Goal: Obtain resource: Download file/media

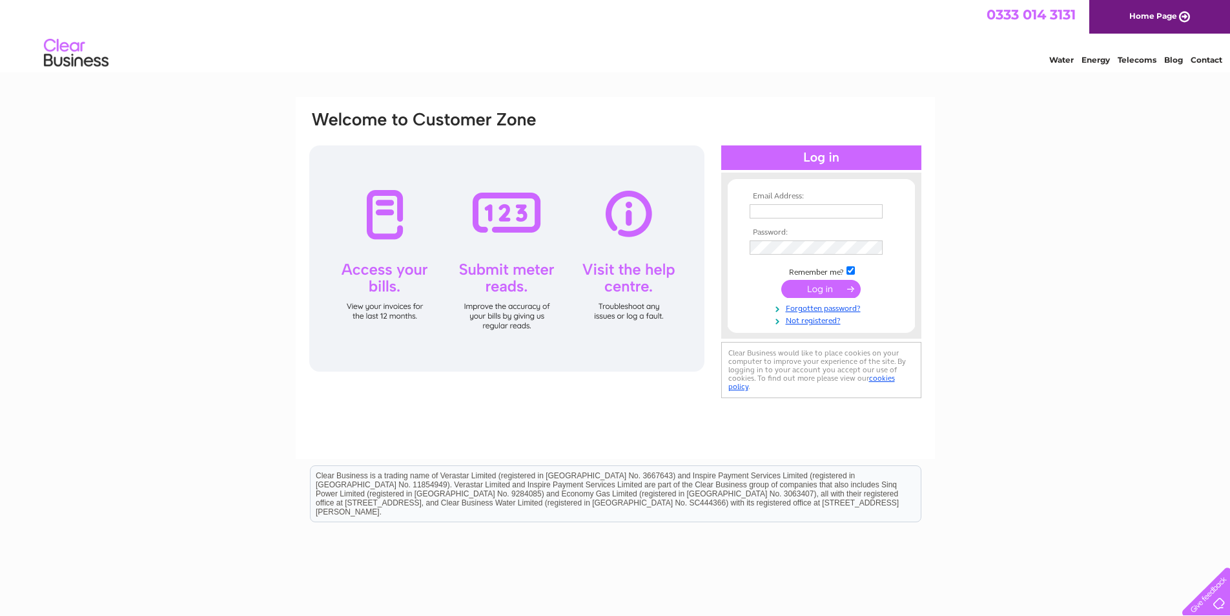
type input "[EMAIL_ADDRESS][DOMAIN_NAME]"
click at [801, 286] on input "submit" at bounding box center [821, 289] width 79 height 18
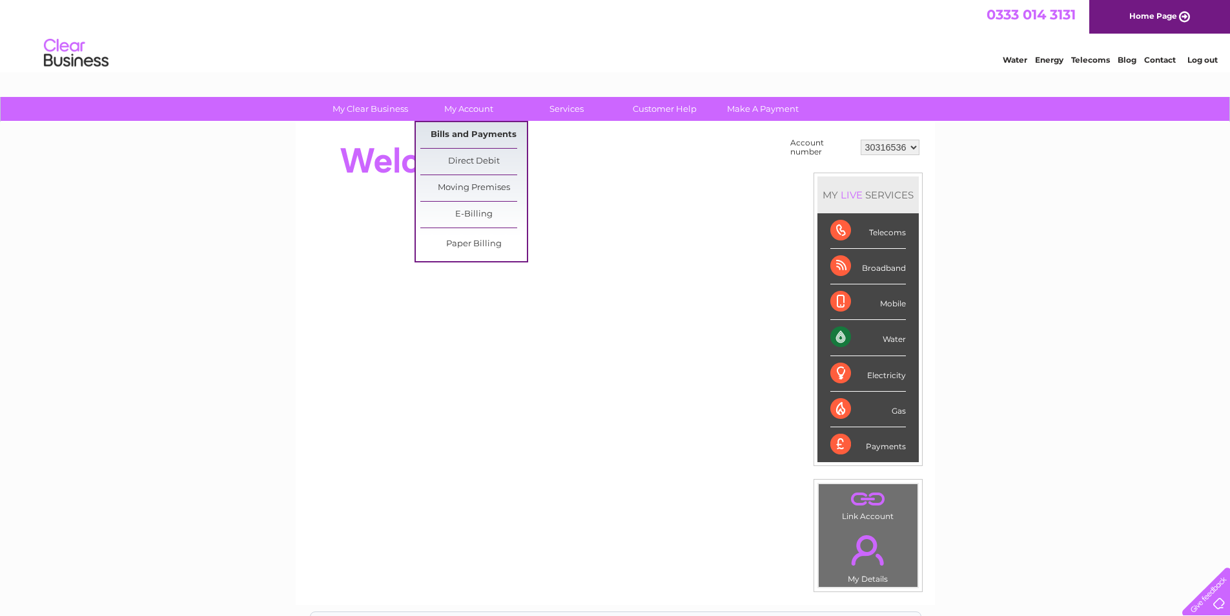
click at [464, 132] on link "Bills and Payments" at bounding box center [473, 135] width 107 height 26
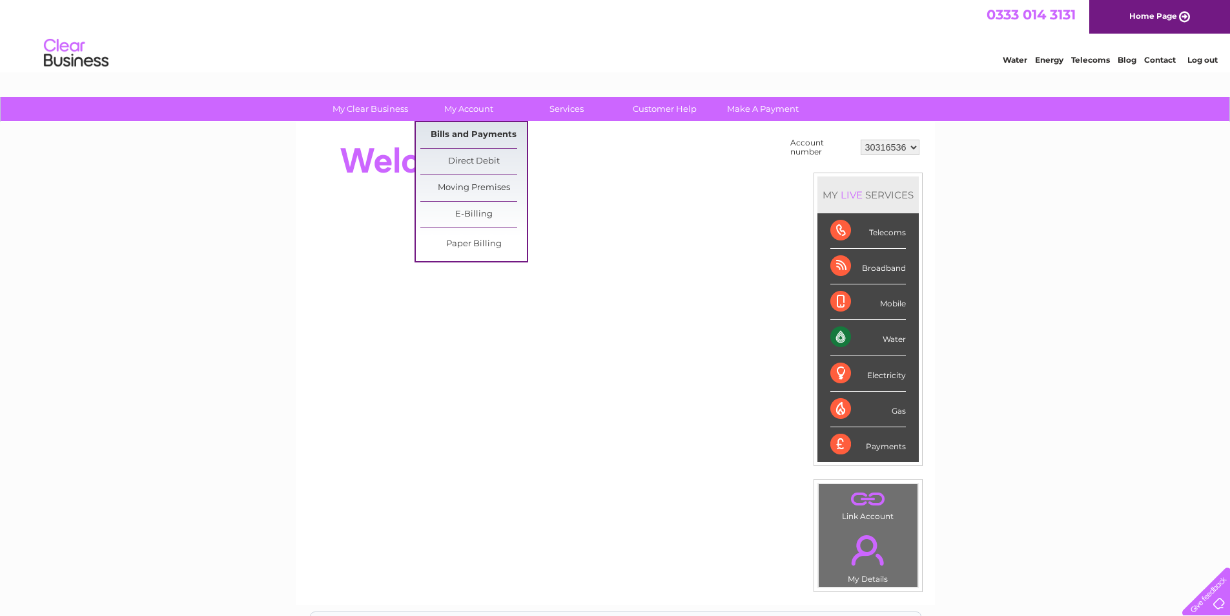
click at [481, 126] on link "Bills and Payments" at bounding box center [473, 135] width 107 height 26
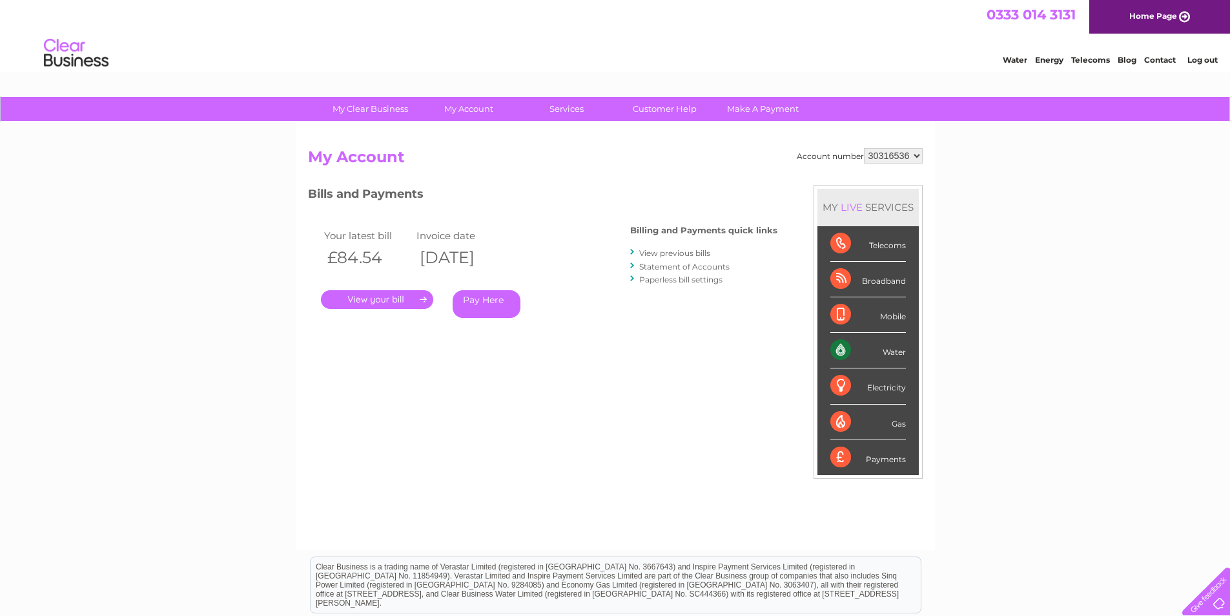
click at [391, 298] on link "." at bounding box center [377, 299] width 112 height 19
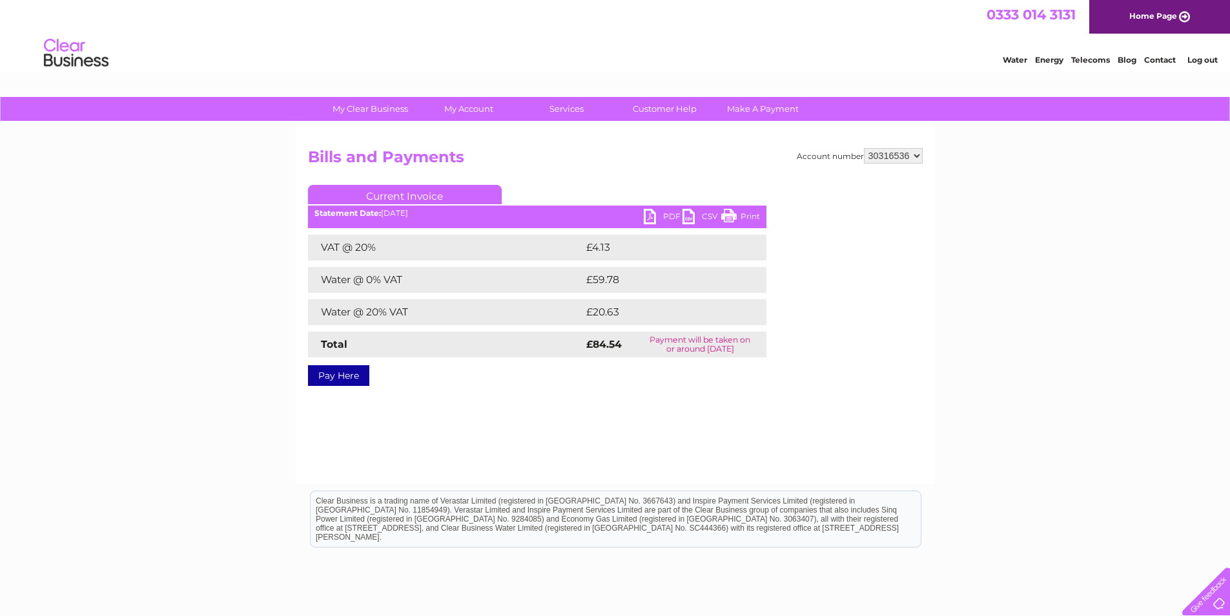
drag, startPoint x: 732, startPoint y: 212, endPoint x: 945, endPoint y: 48, distance: 268.5
click at [732, 212] on link "Print" at bounding box center [740, 218] width 39 height 19
click at [688, 218] on link "CSV" at bounding box center [702, 218] width 39 height 19
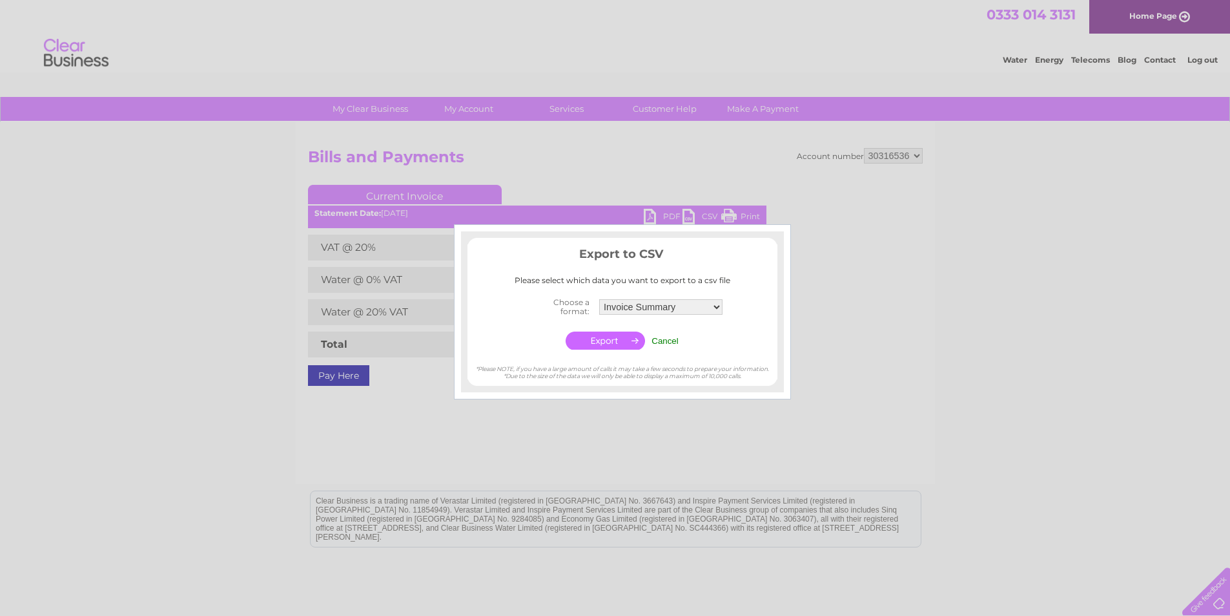
click at [688, 218] on div at bounding box center [615, 308] width 1230 height 616
click at [641, 158] on div at bounding box center [615, 308] width 1230 height 616
click at [658, 337] on input "Cancel" at bounding box center [665, 341] width 27 height 10
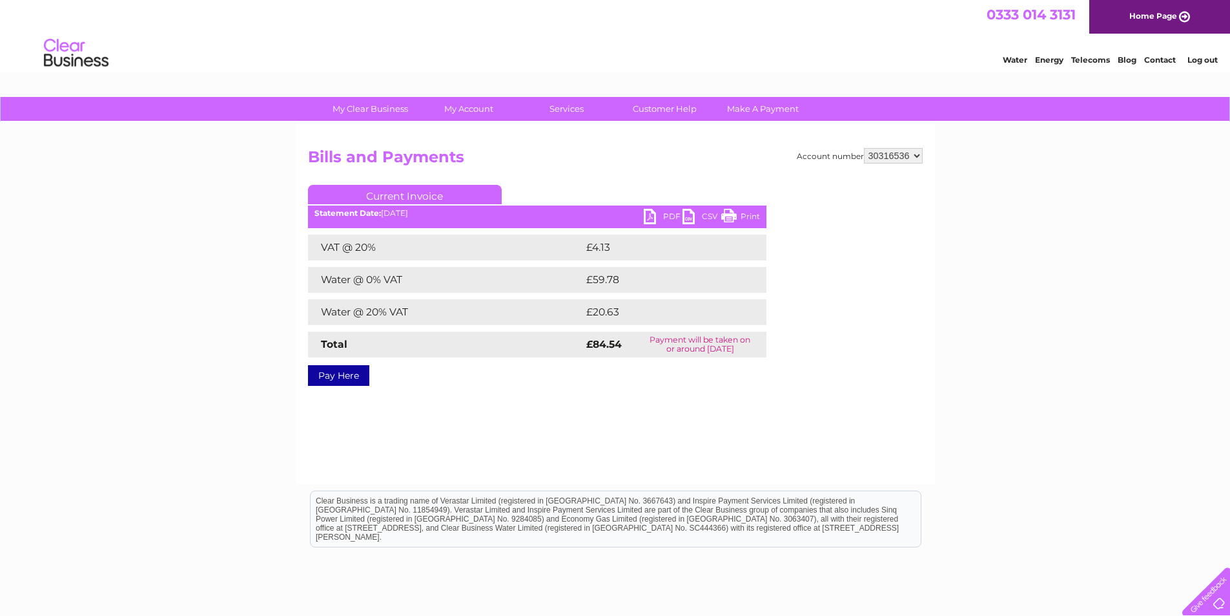
click at [651, 211] on link "PDF" at bounding box center [663, 218] width 39 height 19
click at [644, 212] on link "PDF" at bounding box center [663, 218] width 39 height 19
